Goal: Transaction & Acquisition: Book appointment/travel/reservation

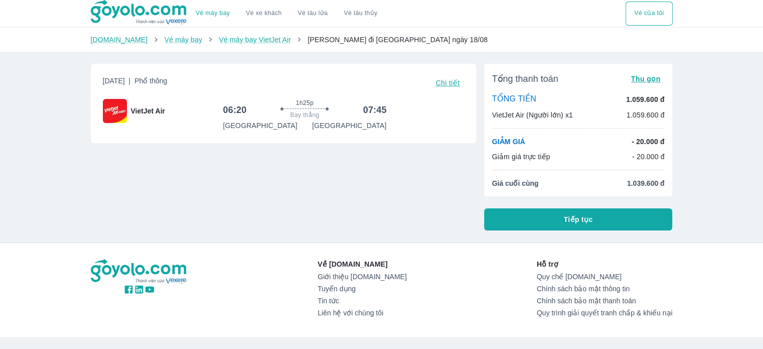
click at [607, 216] on button "Tiếp tục" at bounding box center [578, 219] width 189 height 22
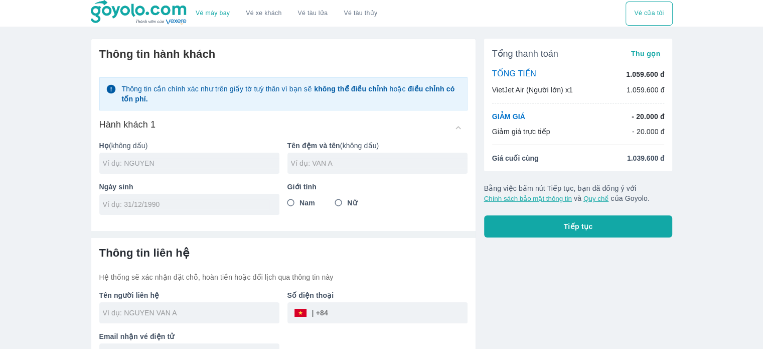
click at [213, 159] on input "text" at bounding box center [191, 163] width 177 height 10
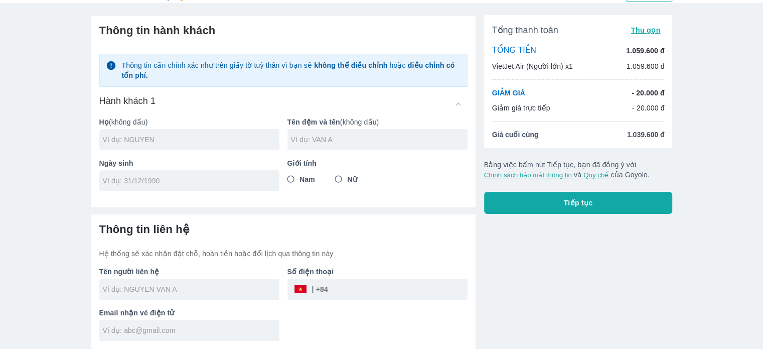
click at [237, 323] on div "Email nhận vé điện tử" at bounding box center [185, 319] width 188 height 41
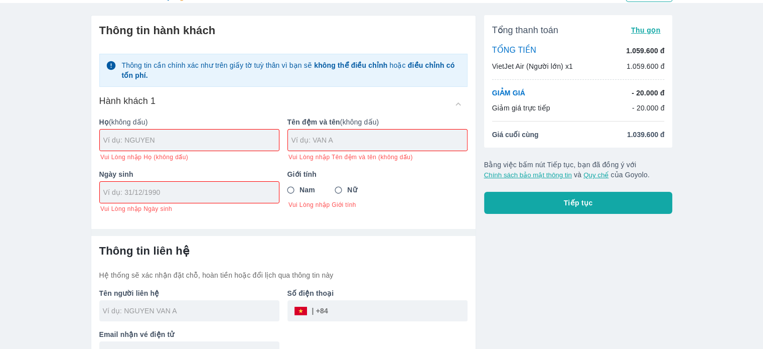
click at [233, 290] on p "Tên người liên hệ" at bounding box center [189, 293] width 180 height 10
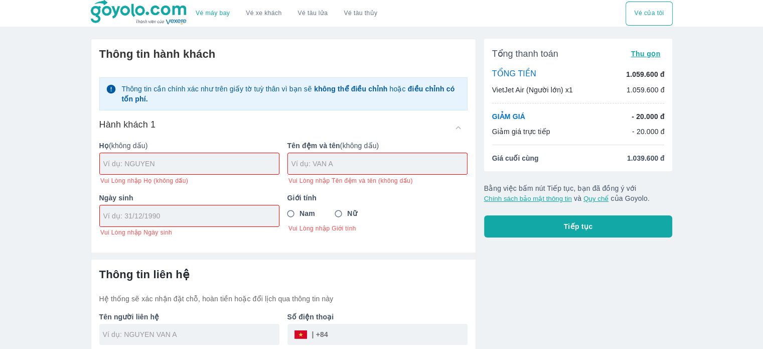
click at [631, 113] on p "- 20.000 đ" at bounding box center [647, 116] width 33 height 10
drag, startPoint x: 633, startPoint y: 157, endPoint x: 705, endPoint y: 166, distance: 72.3
click at [705, 166] on div "Vé máy bay Vé xe khách Vé tàu lửa Vé tàu thủy Vé của tôi Thông tin hành khách T…" at bounding box center [381, 197] width 763 height 394
click at [706, 166] on div "Vé máy bay Vé xe khách Vé tàu lửa Vé tàu thủy Vé của tôi Thông tin hành khách T…" at bounding box center [381, 197] width 763 height 394
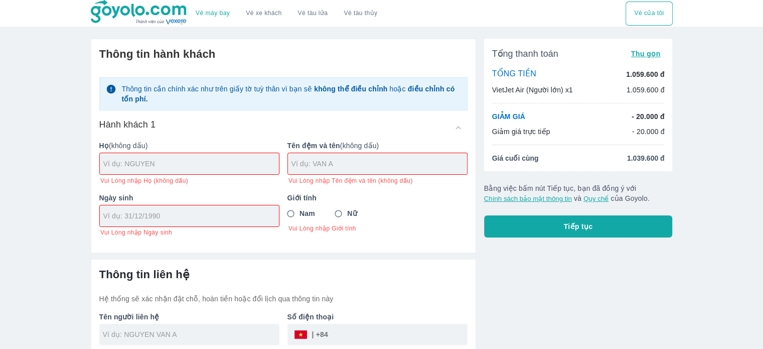
click at [630, 151] on div "Tổng thanh toán Thu gọn TỔNG TIỀN 1.059.600 đ VietJet Air (Người lớn) x1 1.059.…" at bounding box center [578, 105] width 189 height 132
click at [681, 168] on div "Vé máy bay Vé xe khách Vé tàu lửa Vé tàu thủy Vé của tôi Thông tin hành khách T…" at bounding box center [381, 197] width 763 height 394
